Goal: Task Accomplishment & Management: Complete application form

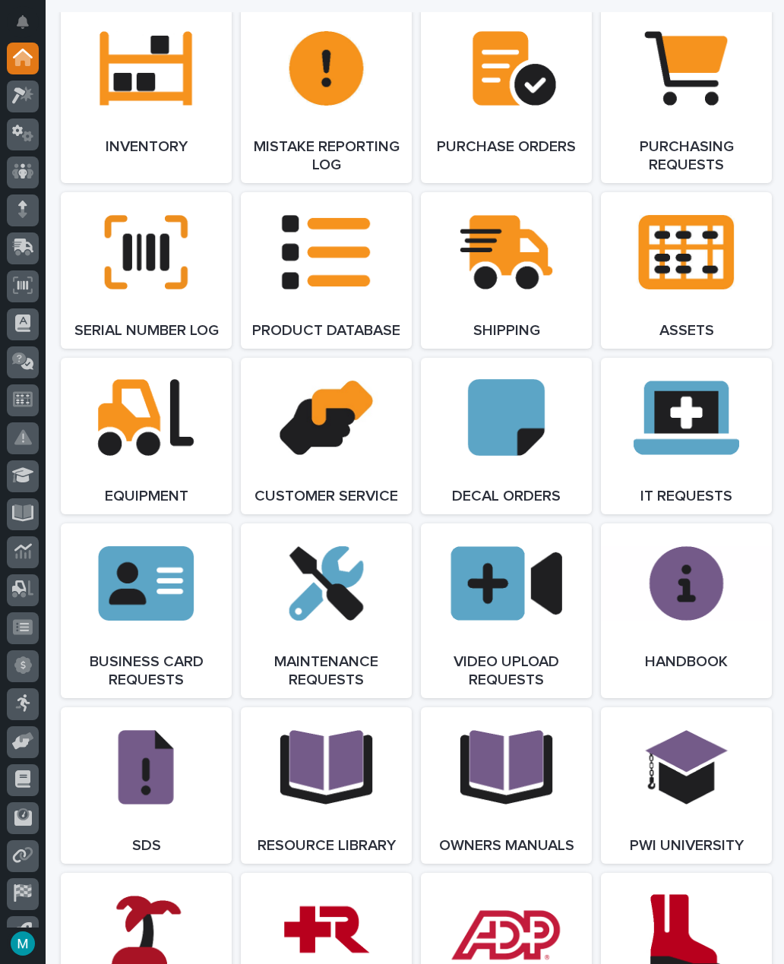
scroll to position [1616, 0]
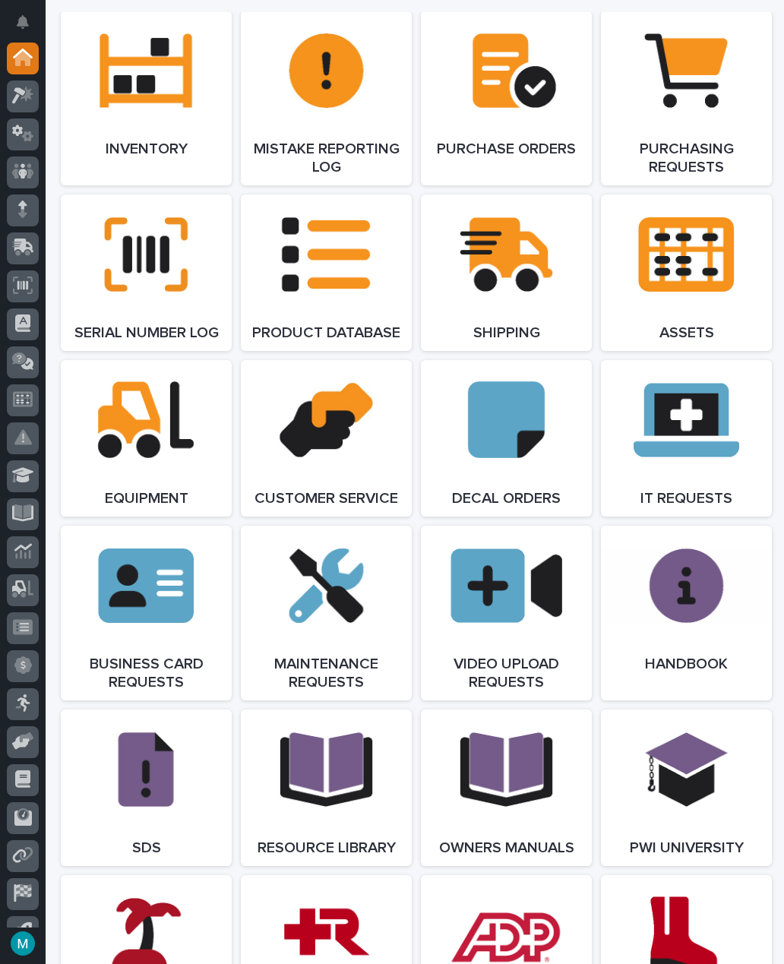
click at [712, 455] on link "Open Link" at bounding box center [686, 438] width 171 height 156
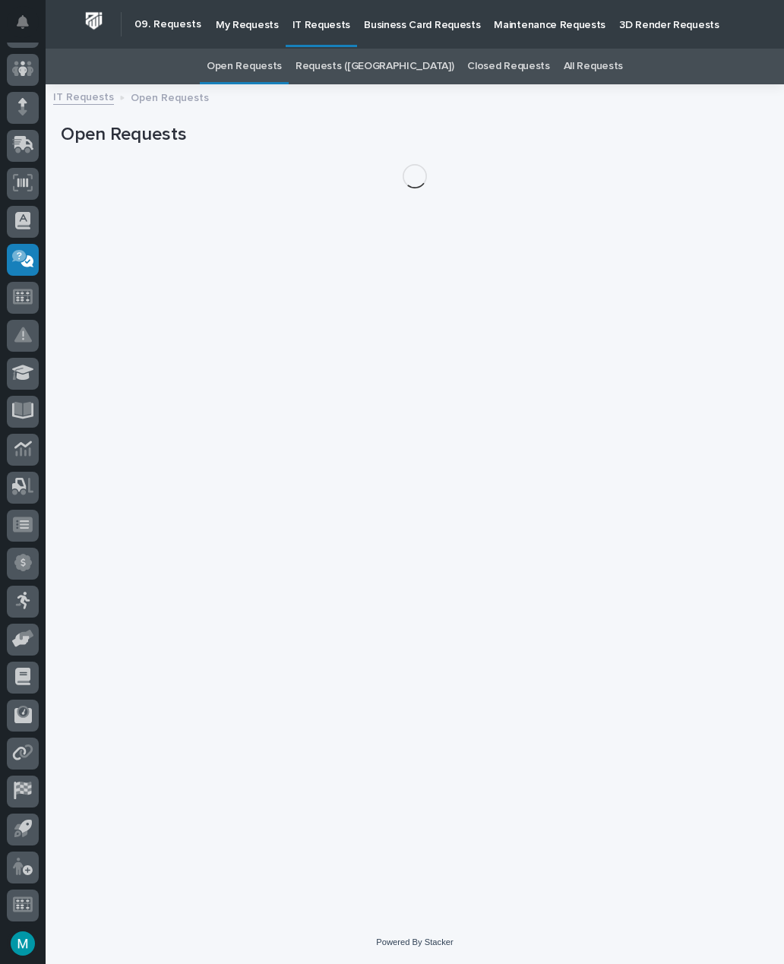
scroll to position [49, 0]
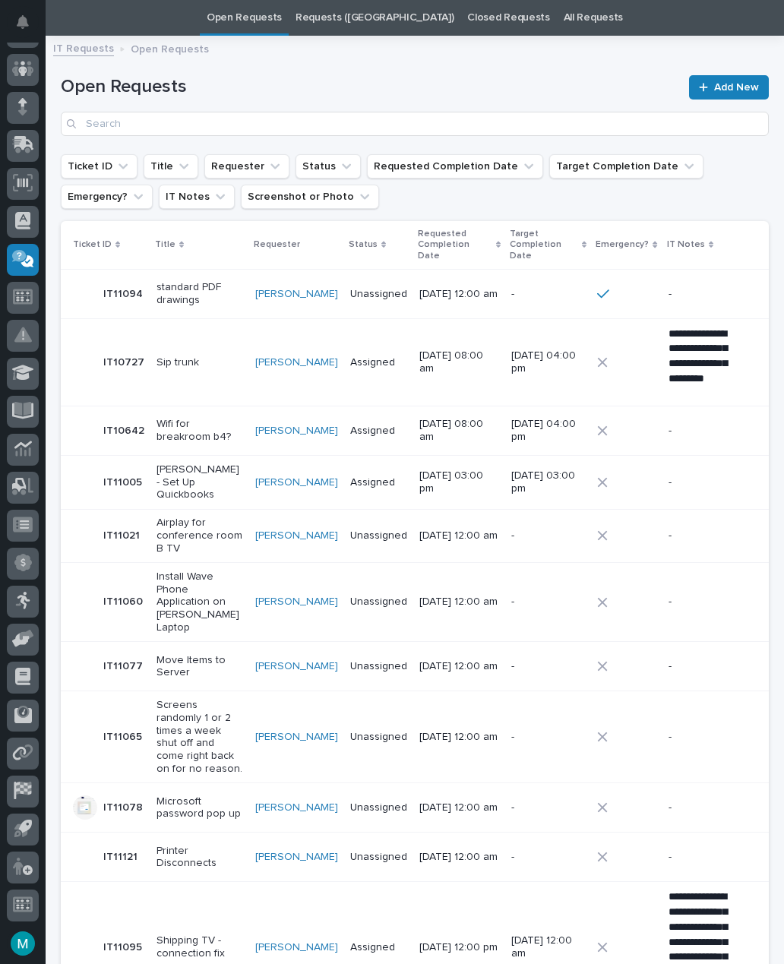
click at [730, 85] on span "Add New" at bounding box center [736, 87] width 45 height 11
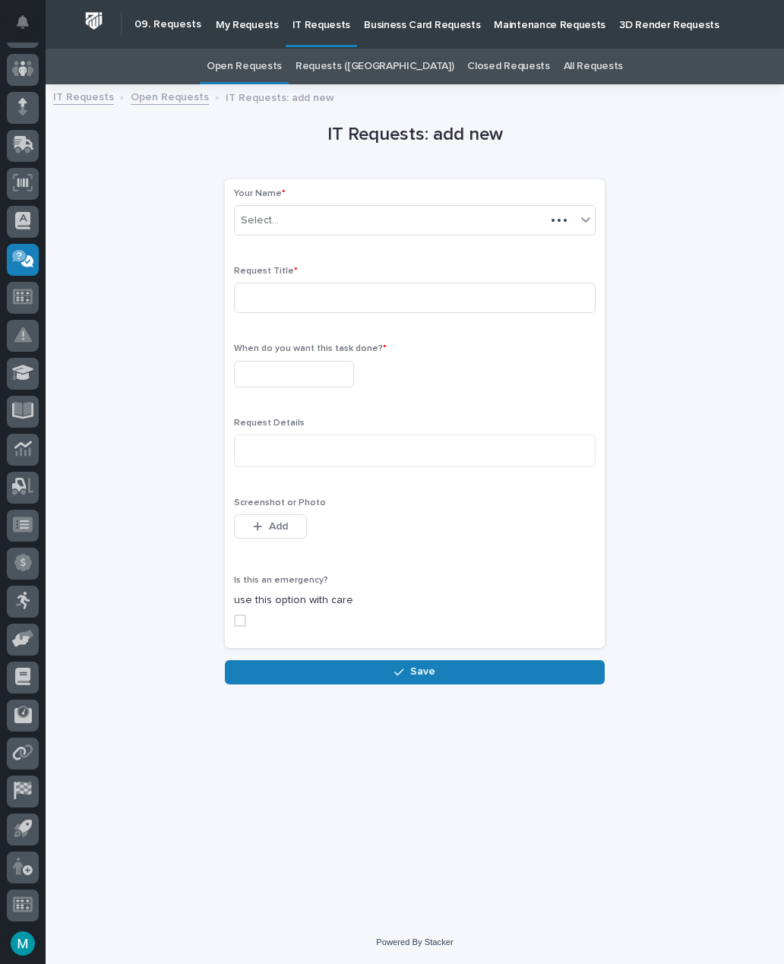
scroll to position [49, 0]
click at [402, 283] on input at bounding box center [415, 298] width 362 height 30
type input "OWL camera microphone system in conf room A"
click at [269, 361] on input "text" at bounding box center [294, 374] width 120 height 27
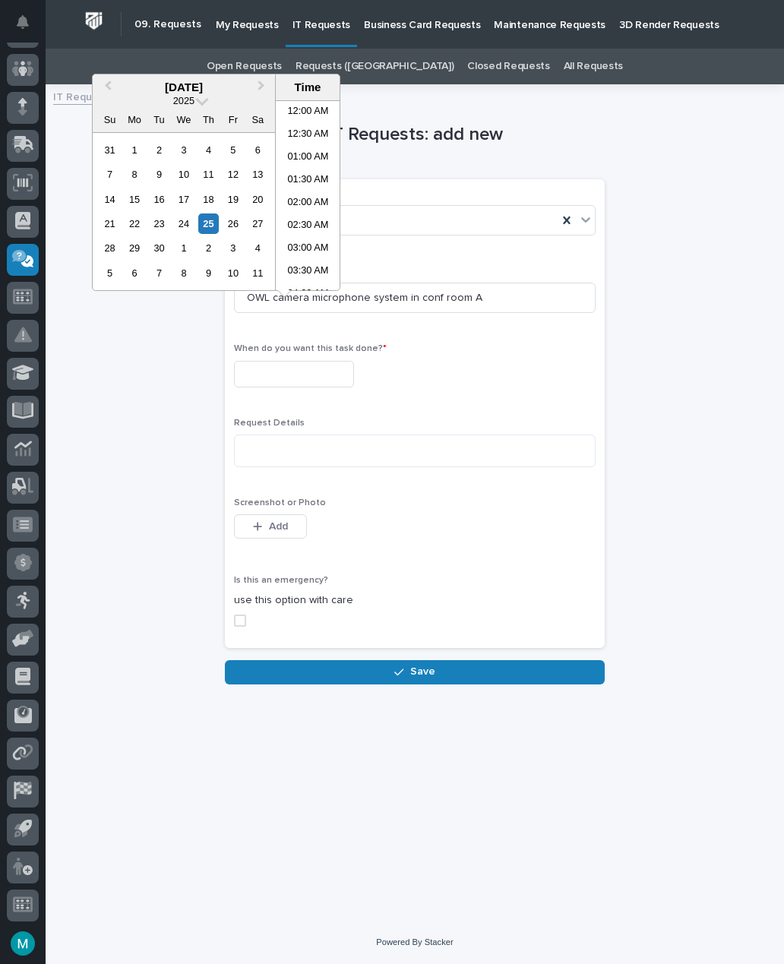
scroll to position [441, 0]
click at [160, 248] on div "30" at bounding box center [159, 248] width 21 height 21
click at [302, 218] on li "02:00 PM" at bounding box center [308, 210] width 65 height 23
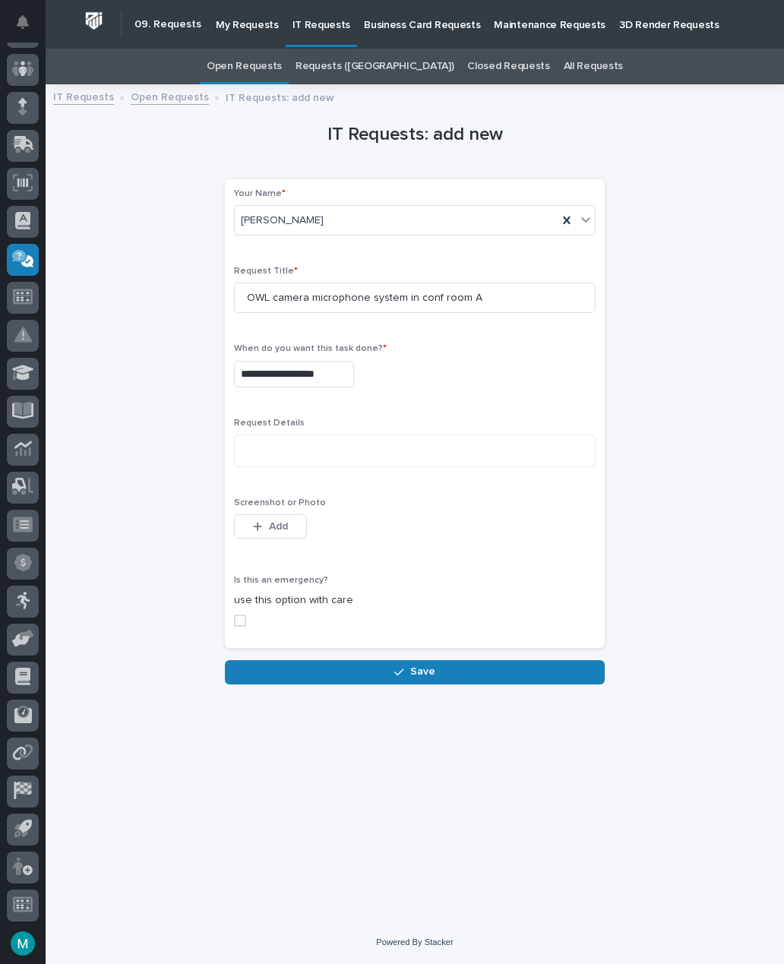
type input "**********"
click at [374, 434] on textarea at bounding box center [415, 450] width 362 height 33
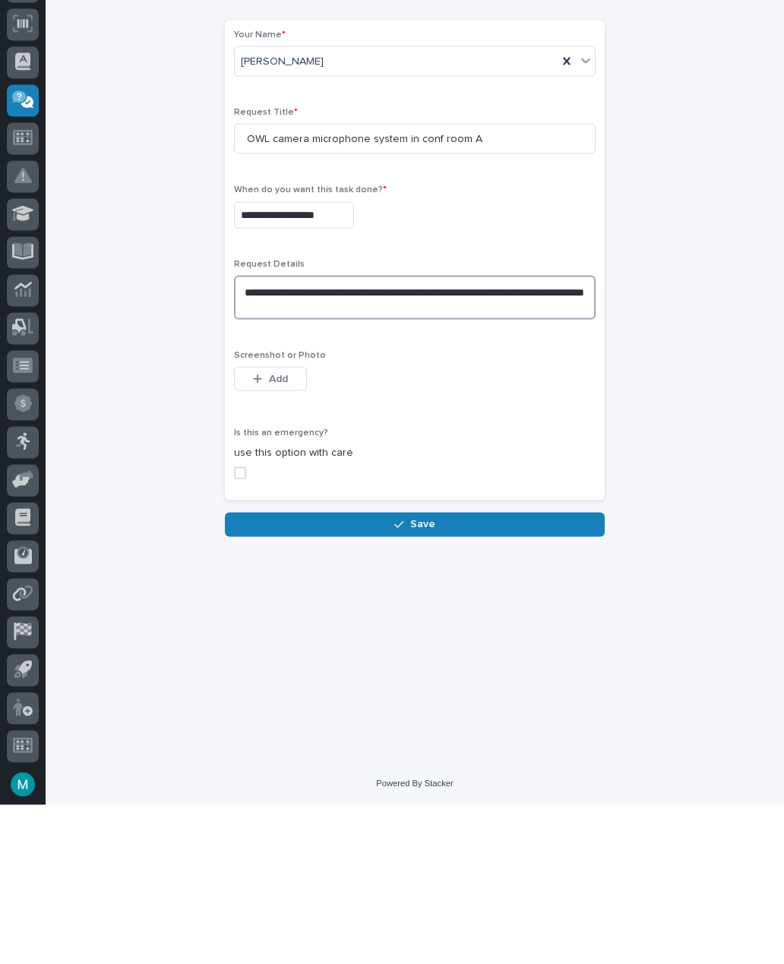
type textarea "**********"
click at [456, 671] on button "Save" at bounding box center [415, 683] width 380 height 24
